Goal: Information Seeking & Learning: Learn about a topic

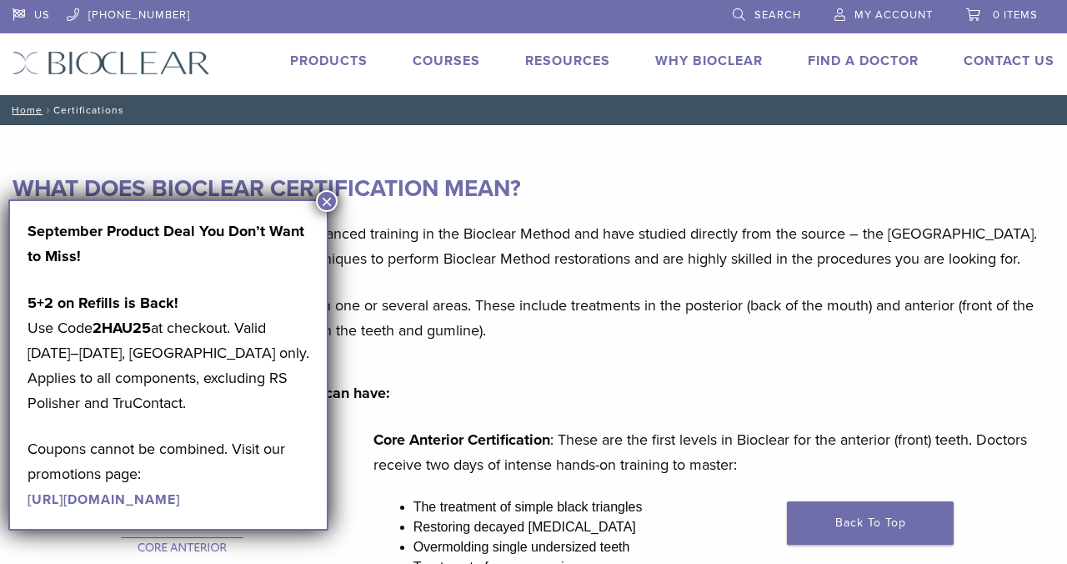
click at [329, 204] on button "×" at bounding box center [327, 201] width 22 height 22
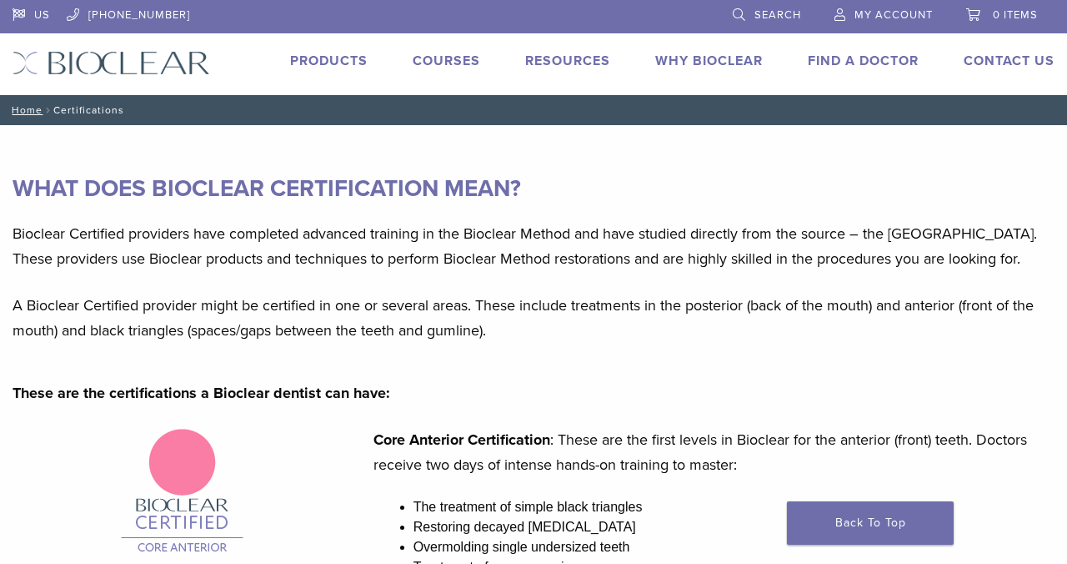
click at [459, 58] on link "Courses" at bounding box center [447, 61] width 68 height 17
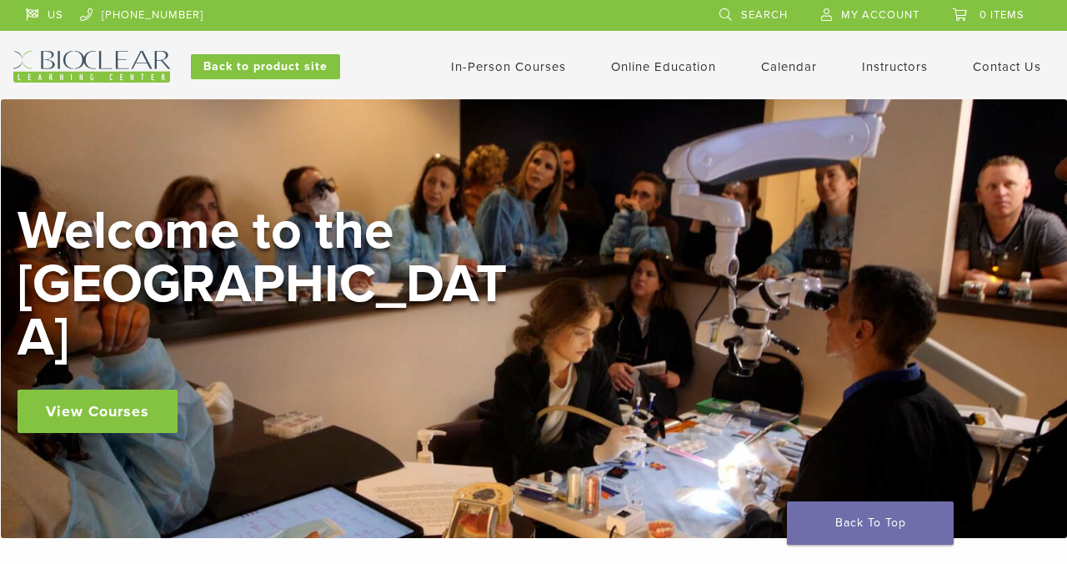
click at [130, 389] on link "View Courses" at bounding box center [98, 410] width 160 height 43
click at [672, 61] on link "Online Education" at bounding box center [663, 66] width 105 height 15
click at [645, 132] on link "Self Guided" at bounding box center [665, 131] width 101 height 37
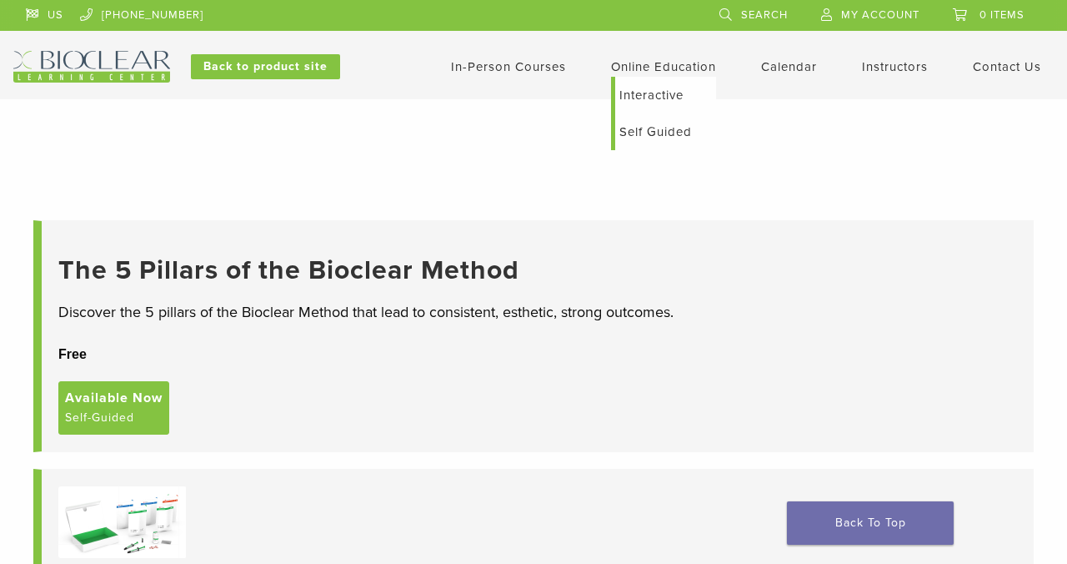
click at [637, 94] on link "Interactive" at bounding box center [665, 95] width 101 height 37
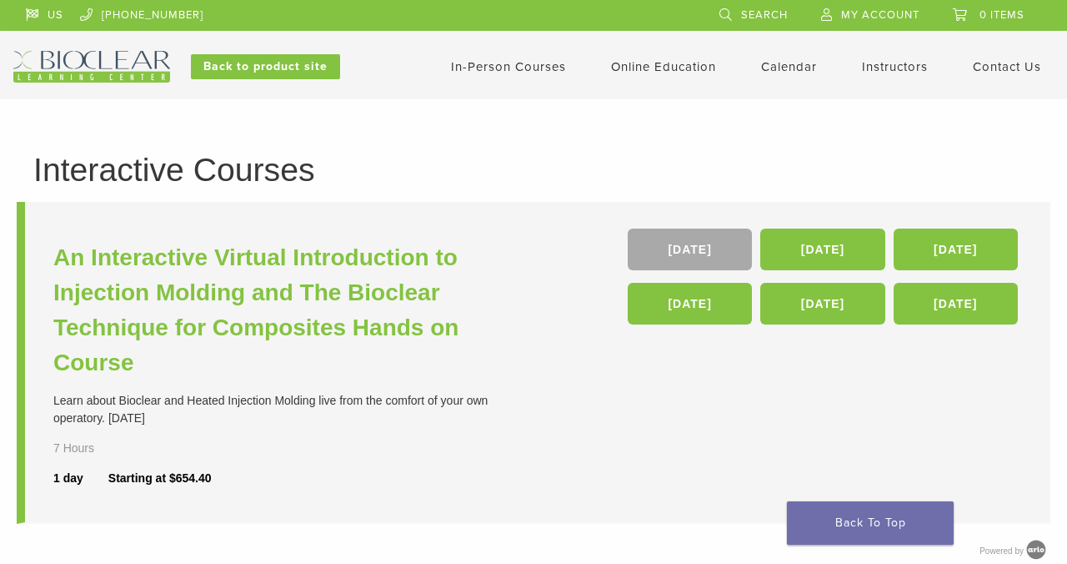
click at [561, 279] on li "An Interactive Virtual Introduction to Injection Molding and The Bioclear Techn…" at bounding box center [534, 363] width 1034 height 322
click at [510, 66] on link "In-Person Courses" at bounding box center [508, 66] width 115 height 15
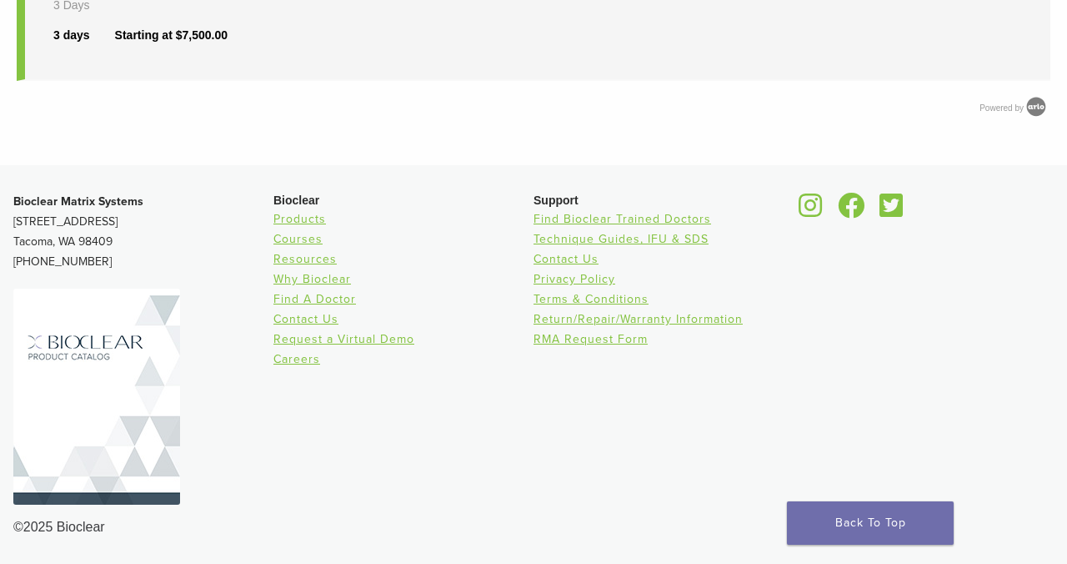
scroll to position [1089, 0]
